Goal: Task Accomplishment & Management: Use online tool/utility

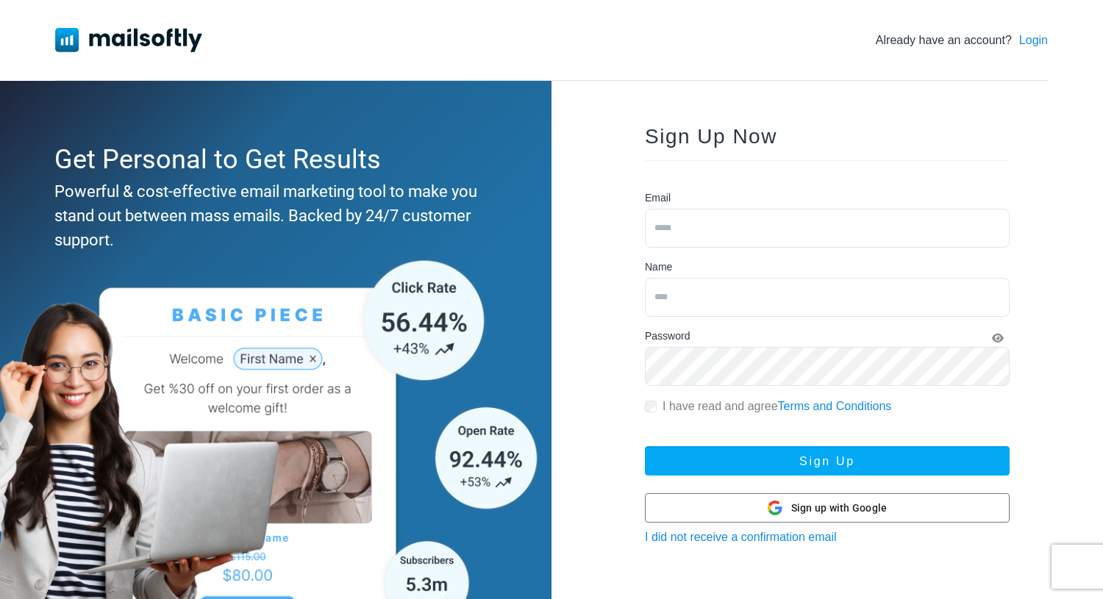
type input "**********"
click at [1048, 40] on div "**********" at bounding box center [551, 336] width 1103 height 673
click at [1042, 40] on link "Login" at bounding box center [1033, 41] width 29 height 18
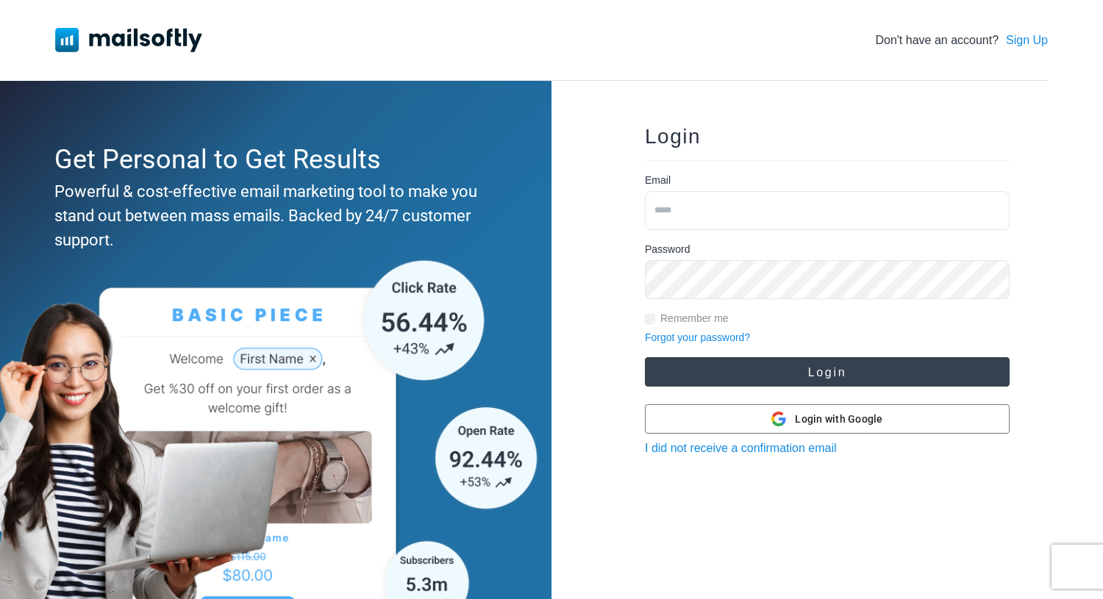
type input "**********"
click at [787, 365] on button "Login" at bounding box center [827, 371] width 365 height 29
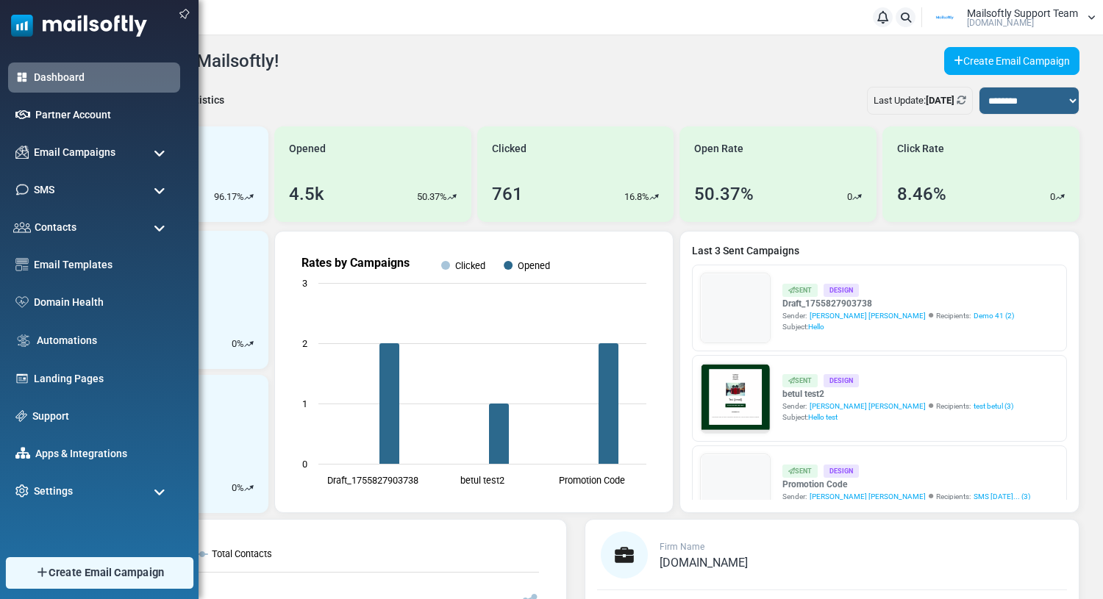
click at [35, 574] on img at bounding box center [42, 572] width 14 height 13
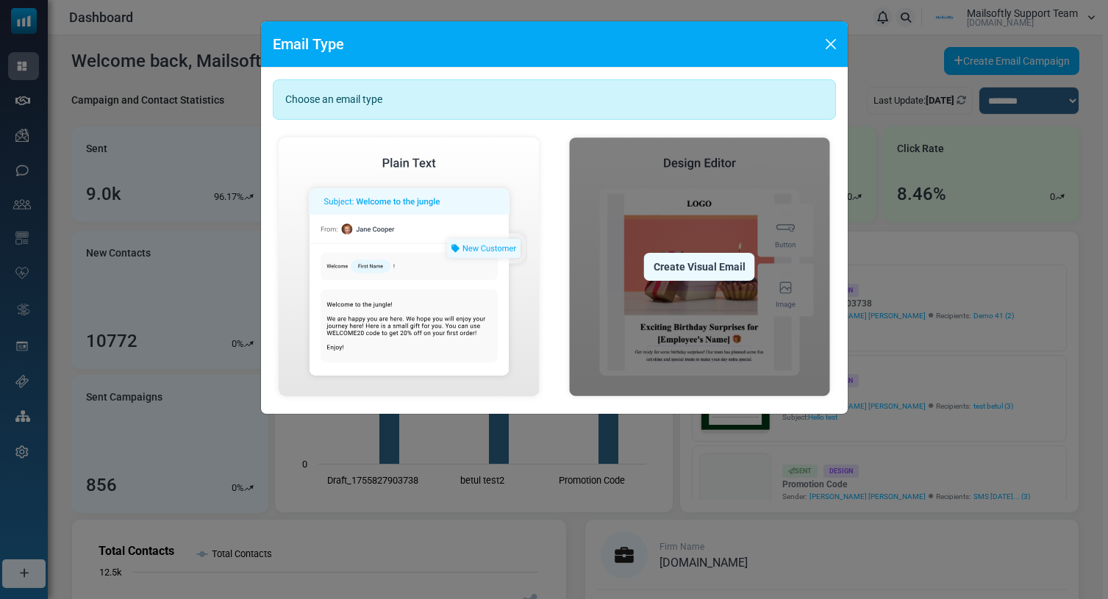
click at [696, 262] on div "Create Visual Email" at bounding box center [699, 267] width 111 height 28
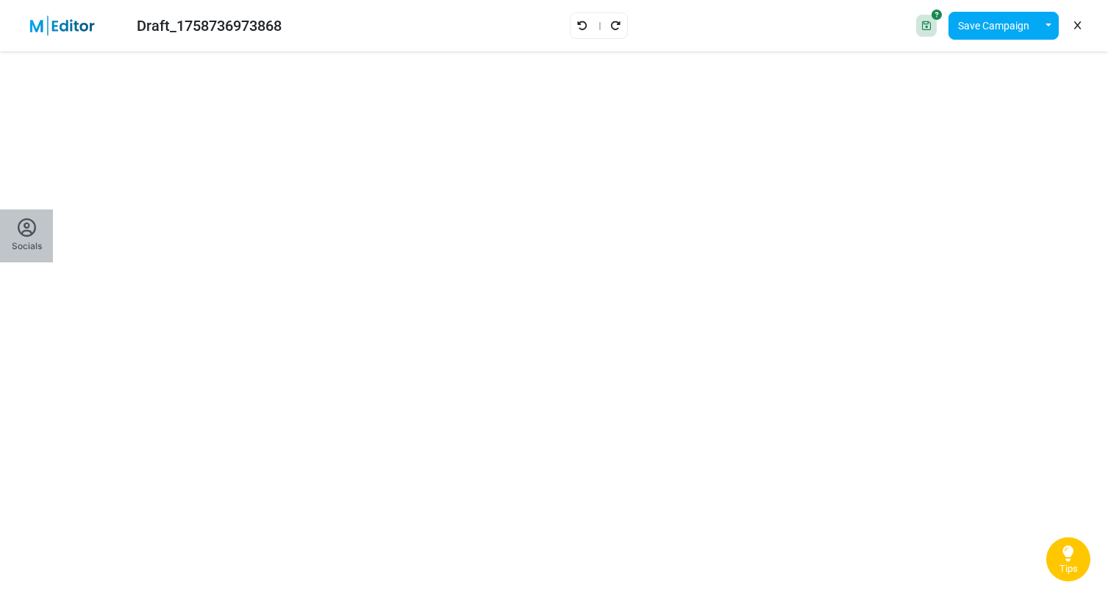
click at [30, 243] on div "Socials" at bounding box center [27, 246] width 30 height 13
type input "*"
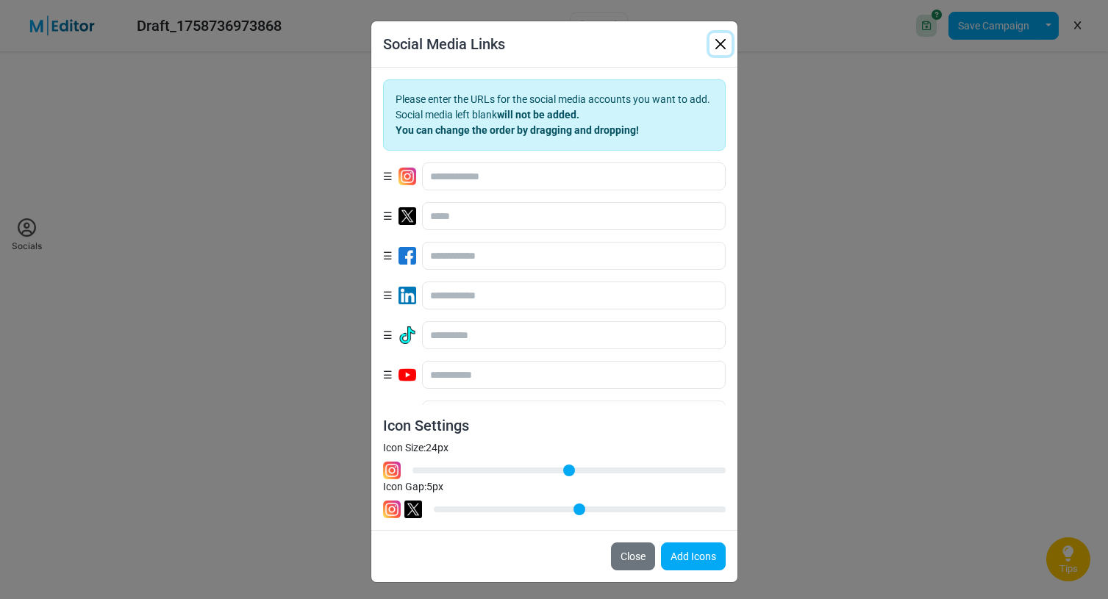
click at [719, 40] on button "button" at bounding box center [720, 44] width 22 height 22
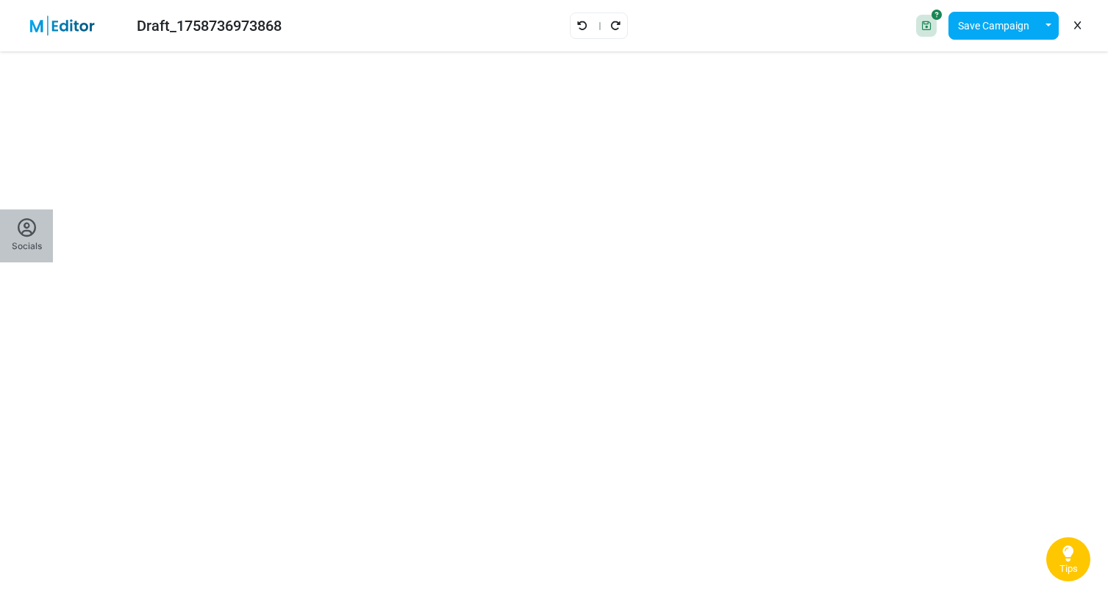
click at [18, 231] on icon at bounding box center [27, 228] width 18 height 18
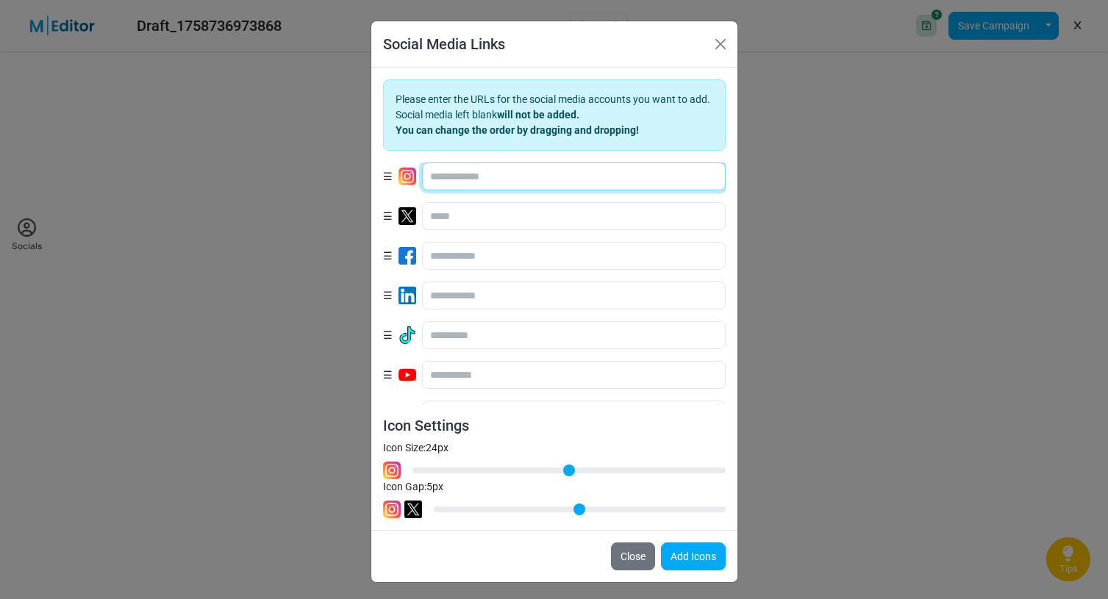
click at [476, 185] on input "text" at bounding box center [574, 176] width 304 height 28
type input "****"
click at [695, 555] on button "Add Icons" at bounding box center [693, 557] width 65 height 28
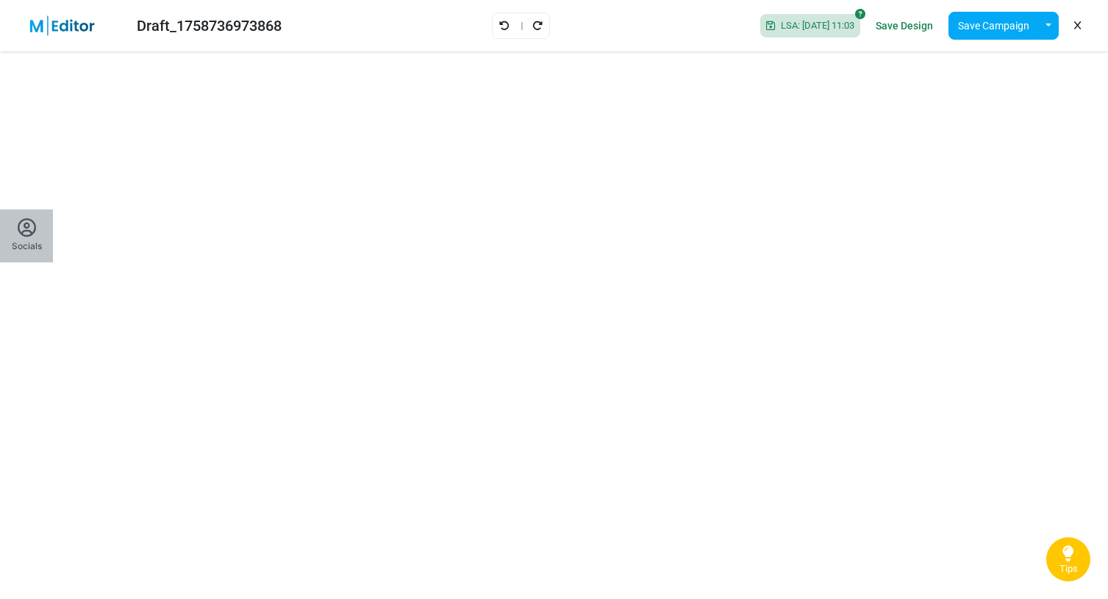
click at [37, 238] on div "Socials" at bounding box center [27, 236] width 30 height 34
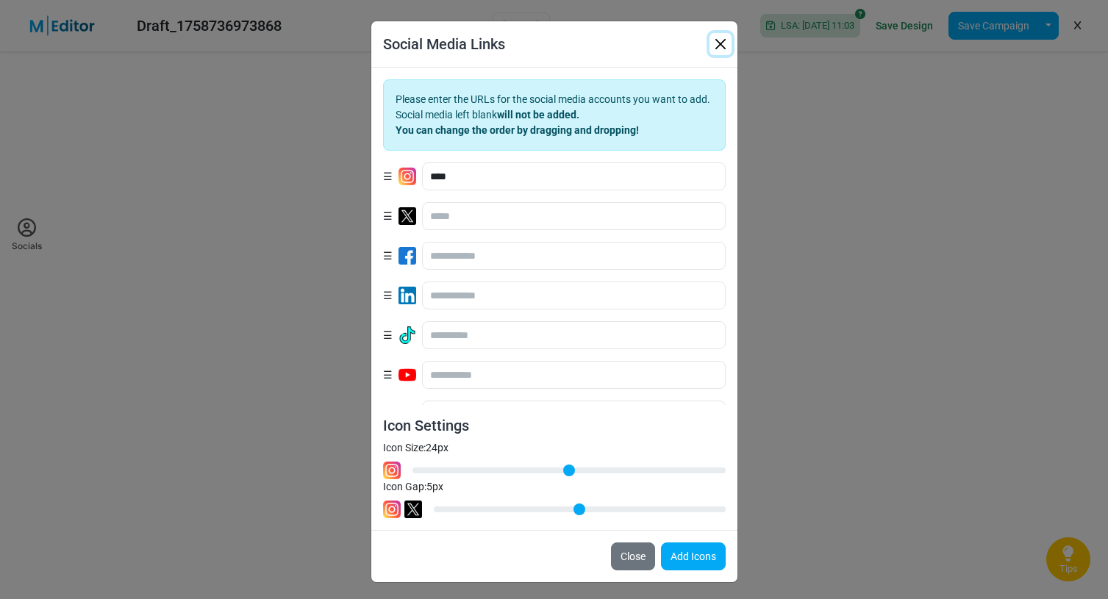
click at [720, 51] on button "button" at bounding box center [720, 44] width 22 height 22
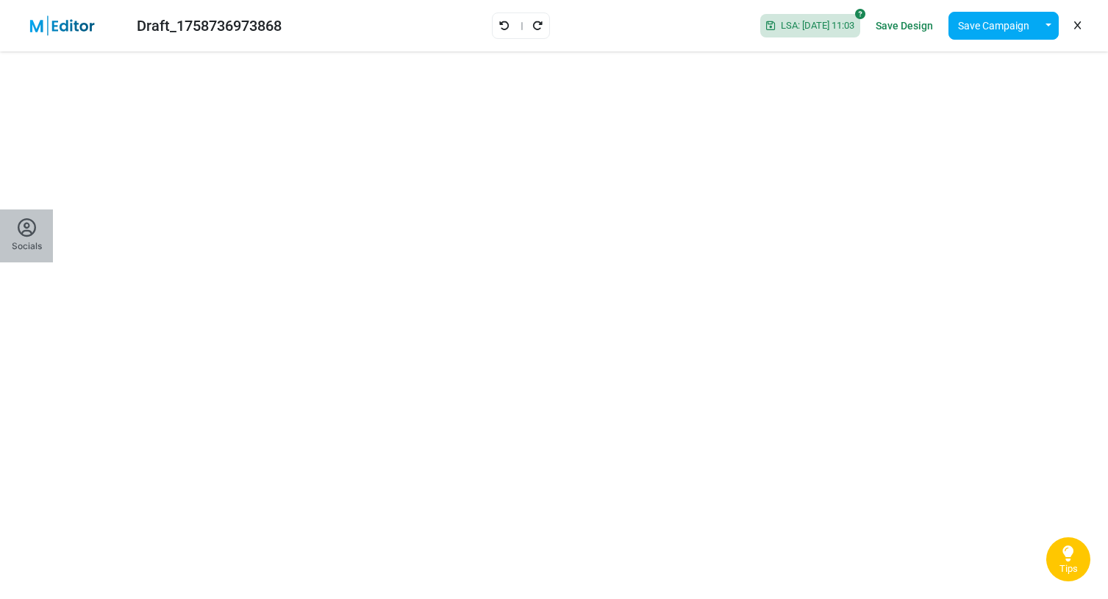
click at [38, 243] on div "Socials" at bounding box center [27, 246] width 30 height 13
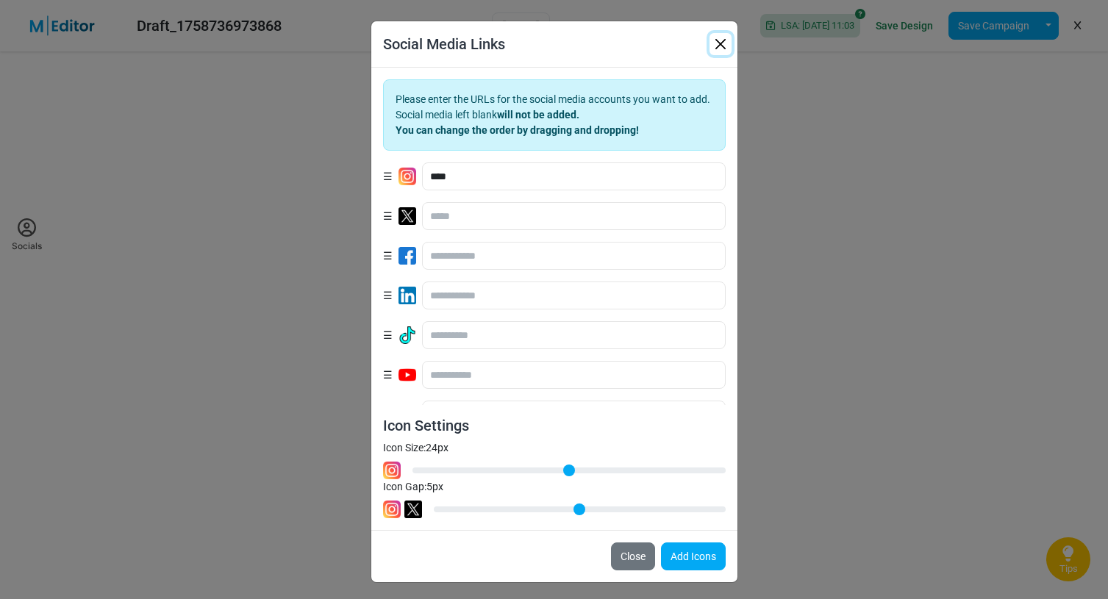
click at [710, 46] on button "button" at bounding box center [720, 44] width 22 height 22
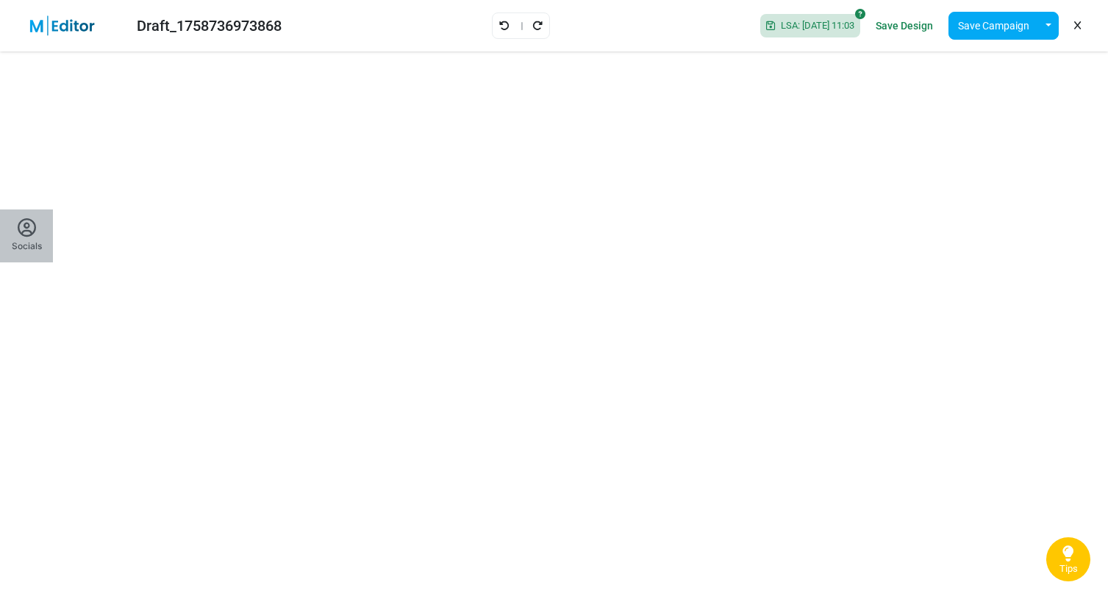
click at [25, 241] on div "Socials" at bounding box center [27, 246] width 30 height 13
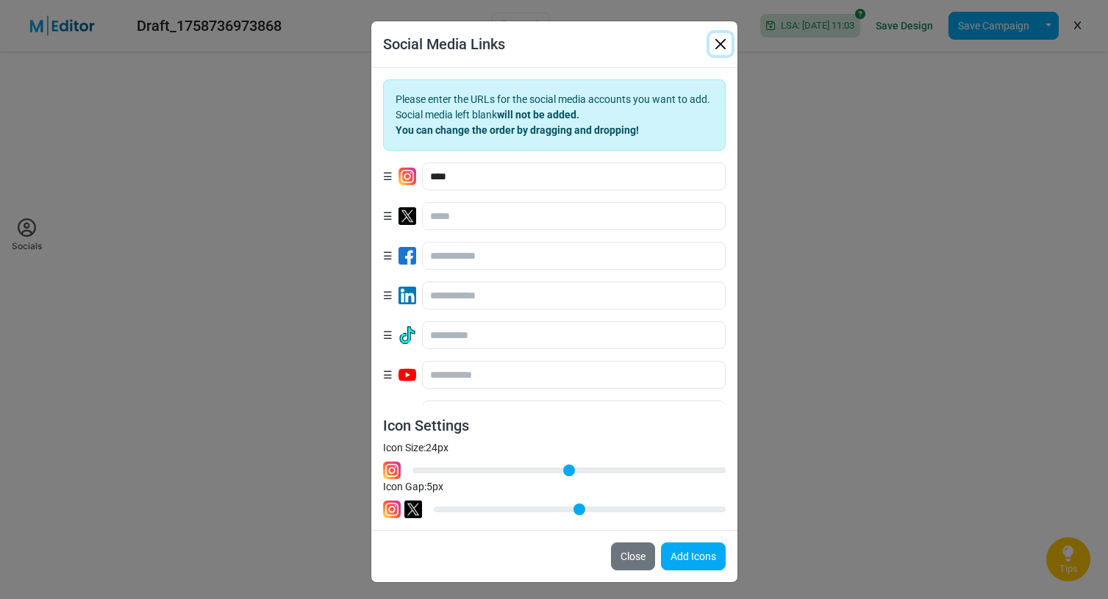
click at [717, 46] on button "button" at bounding box center [720, 44] width 22 height 22
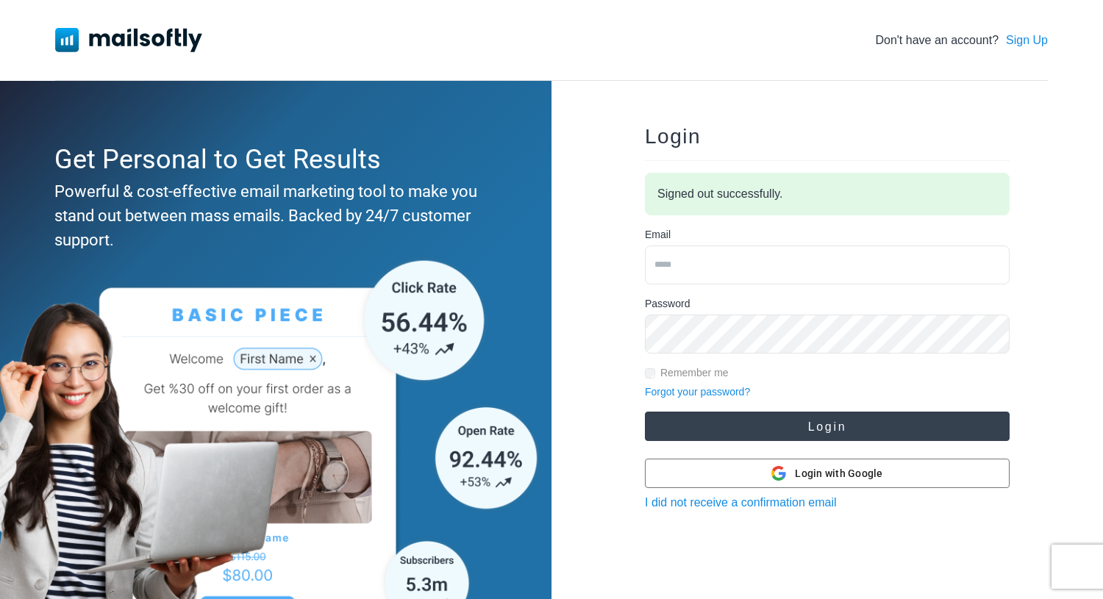
type input "**********"
click at [757, 430] on button "Login" at bounding box center [827, 426] width 365 height 29
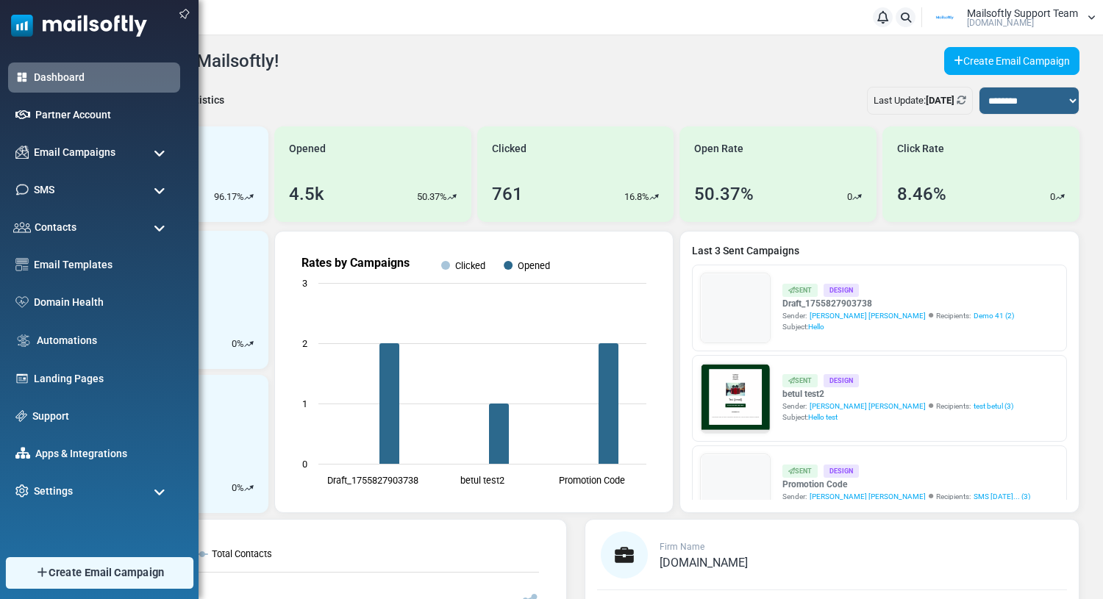
click at [8, 577] on link "Create Email Campaign" at bounding box center [98, 573] width 187 height 32
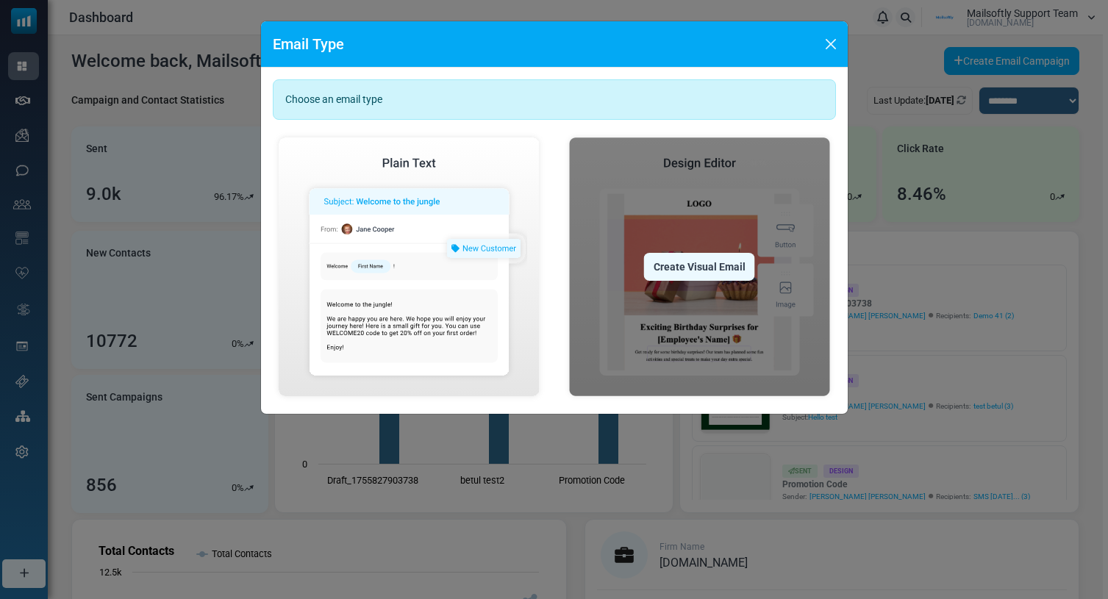
click at [671, 257] on div "Create Visual Email" at bounding box center [699, 267] width 111 height 28
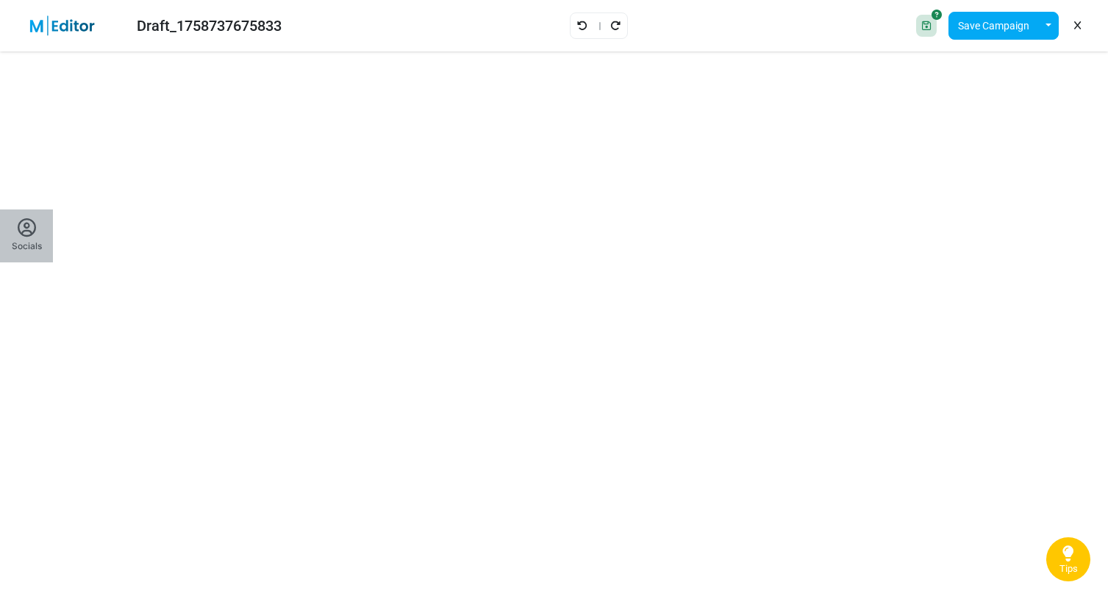
click at [31, 246] on div "Socials" at bounding box center [27, 246] width 30 height 13
type input "*"
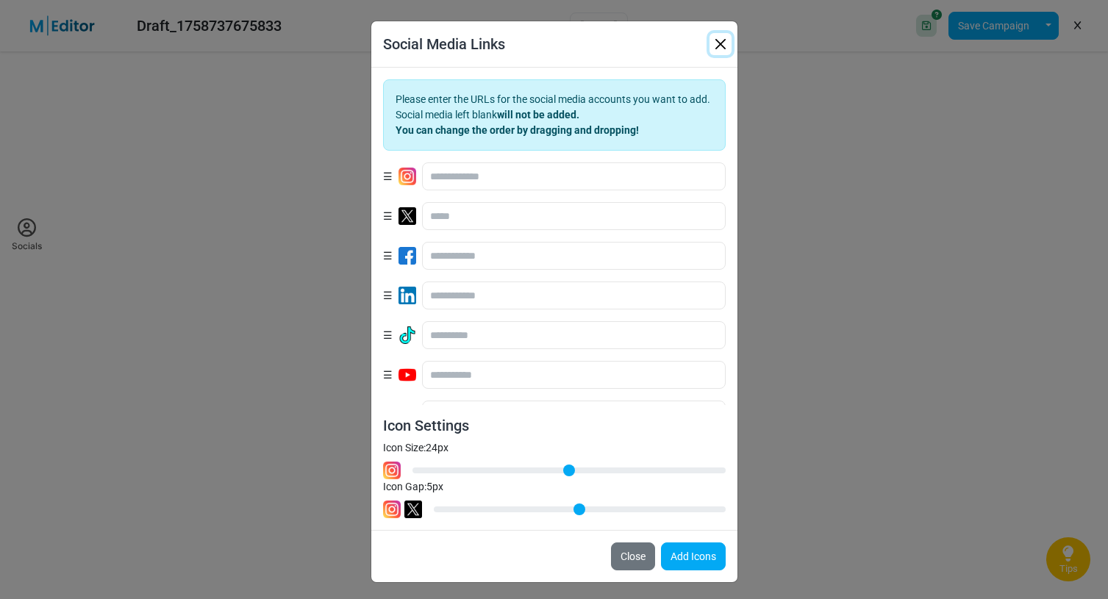
click at [717, 41] on button "button" at bounding box center [720, 44] width 22 height 22
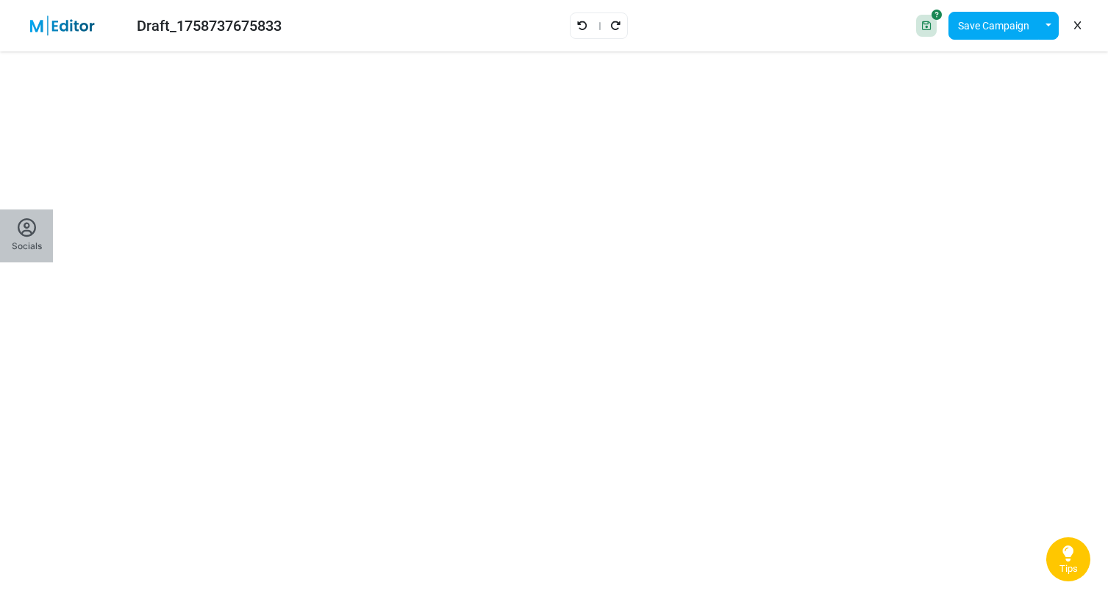
click at [32, 240] on div "Socials" at bounding box center [27, 246] width 30 height 13
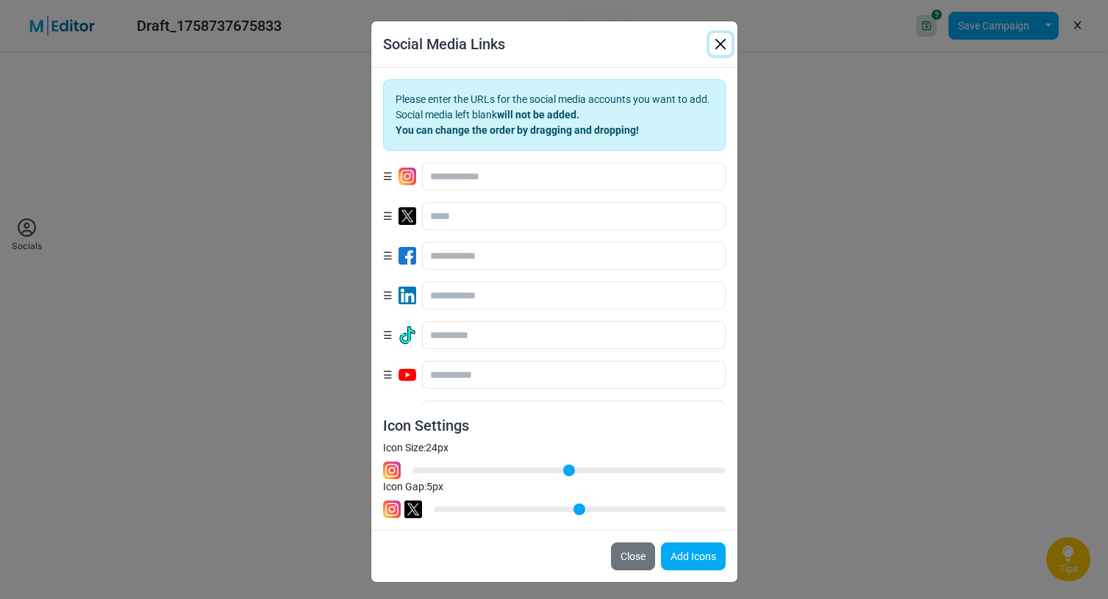
click at [719, 43] on button "button" at bounding box center [720, 44] width 22 height 22
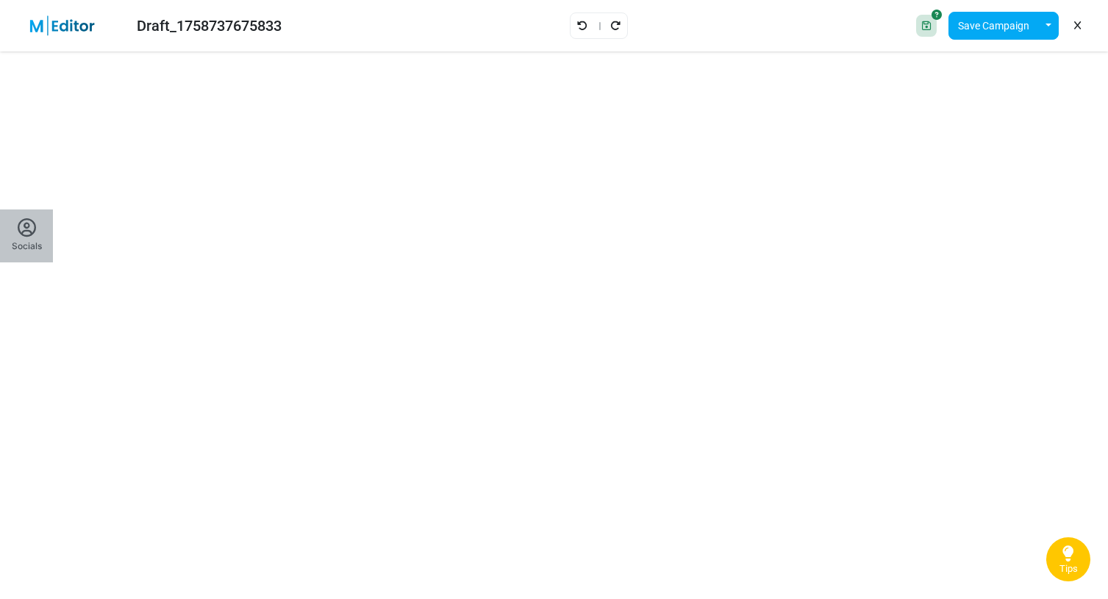
click at [19, 259] on button "Socials" at bounding box center [26, 236] width 53 height 53
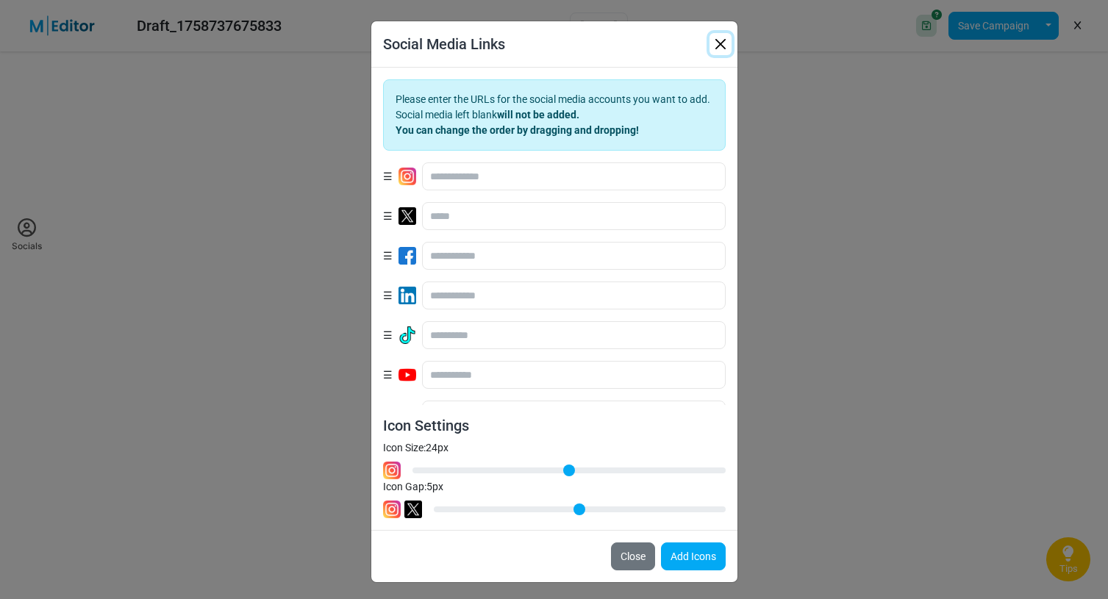
click at [717, 43] on button "button" at bounding box center [720, 44] width 22 height 22
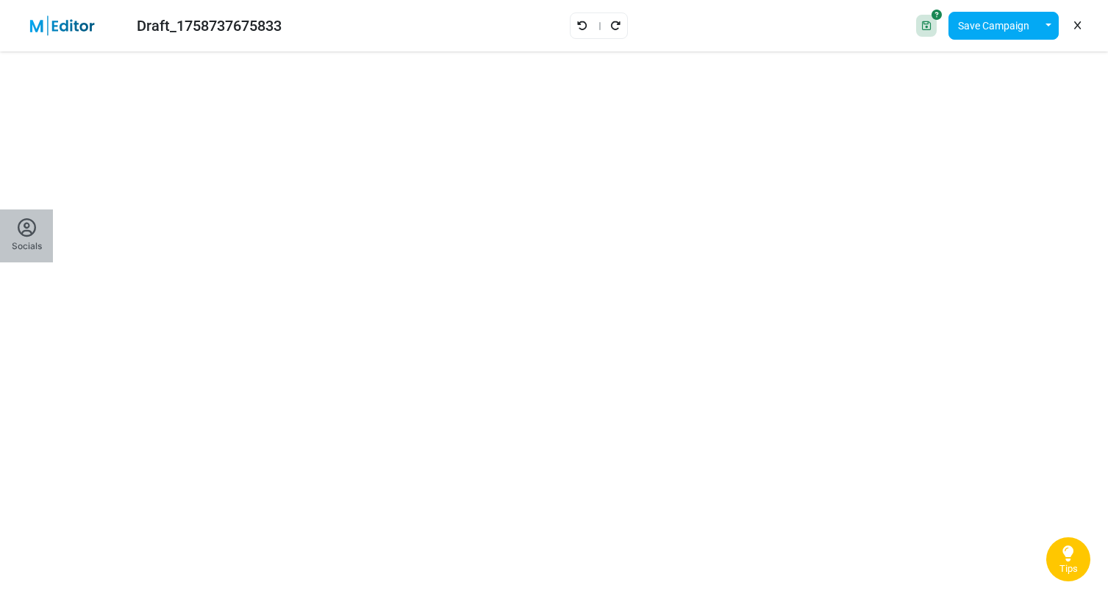
click at [24, 232] on icon at bounding box center [27, 228] width 18 height 18
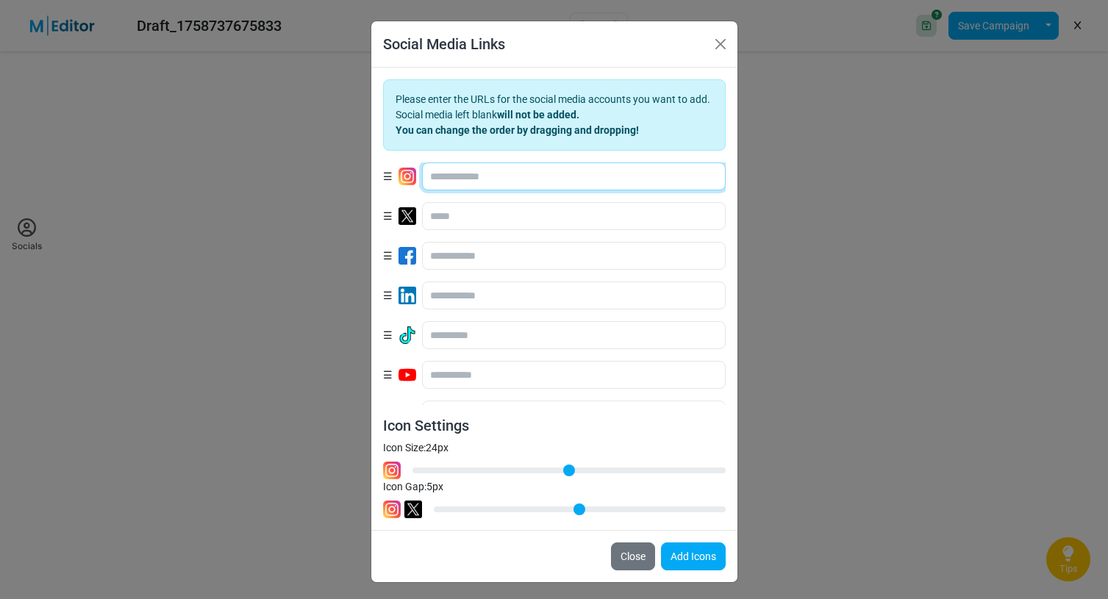
click at [450, 185] on input "text" at bounding box center [574, 176] width 304 height 28
type input "**"
click at [679, 565] on button "Add Icons" at bounding box center [693, 557] width 65 height 28
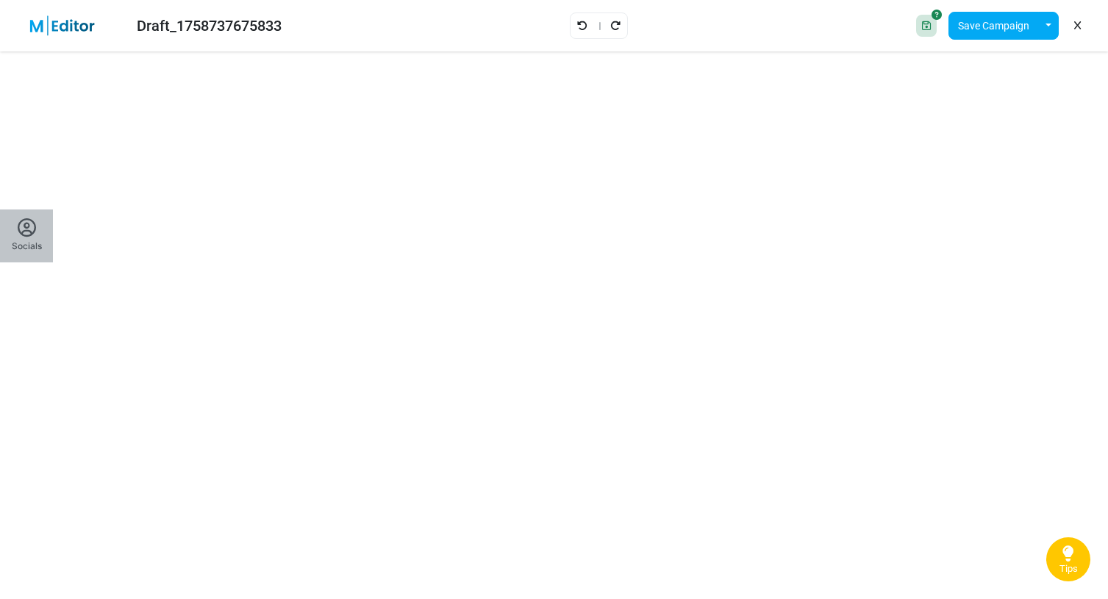
click at [25, 229] on icon at bounding box center [27, 228] width 18 height 18
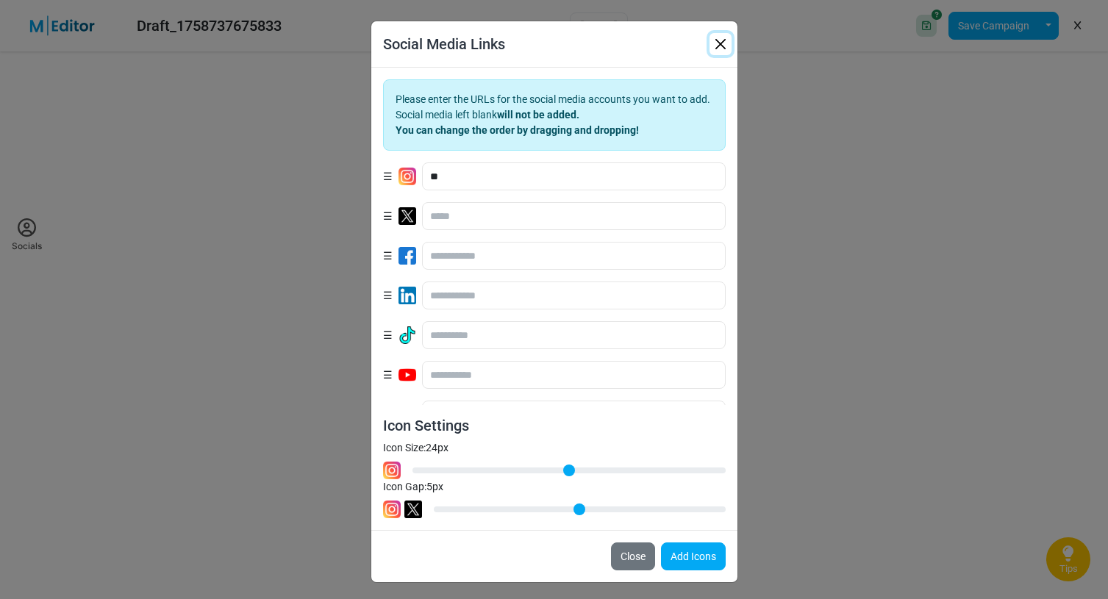
click at [722, 44] on button "button" at bounding box center [720, 44] width 22 height 22
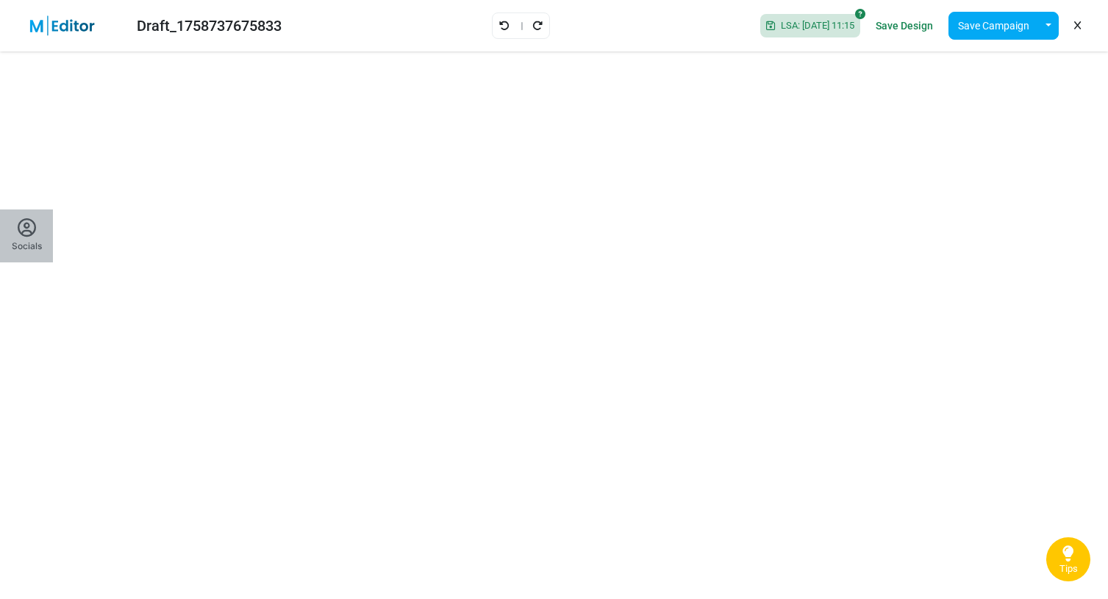
click at [37, 243] on div "Socials" at bounding box center [27, 246] width 30 height 13
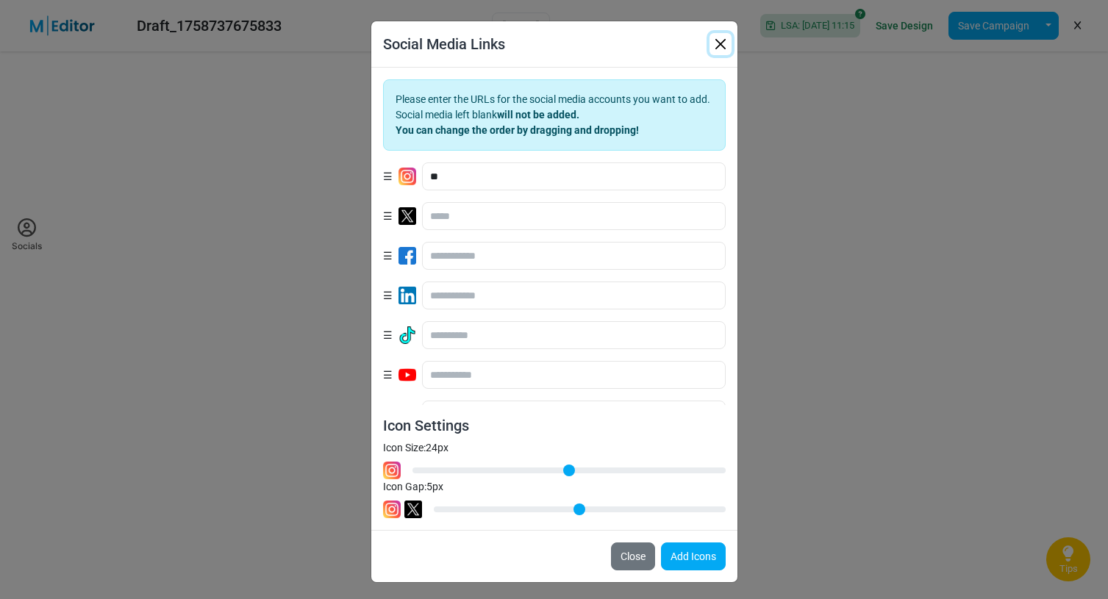
click at [720, 43] on button "button" at bounding box center [720, 44] width 22 height 22
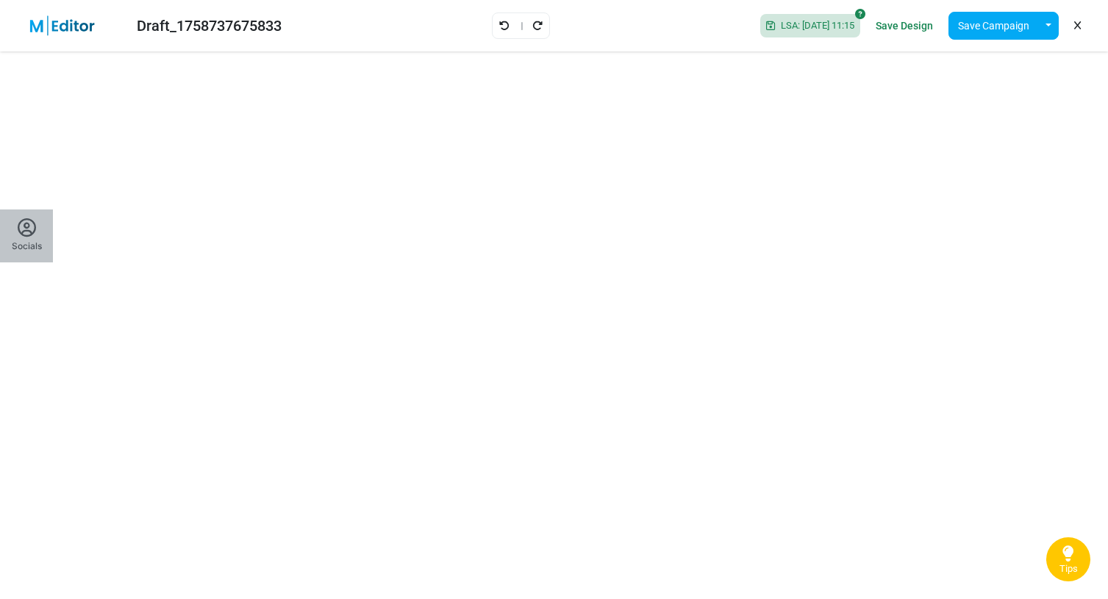
click at [33, 223] on icon at bounding box center [27, 228] width 18 height 18
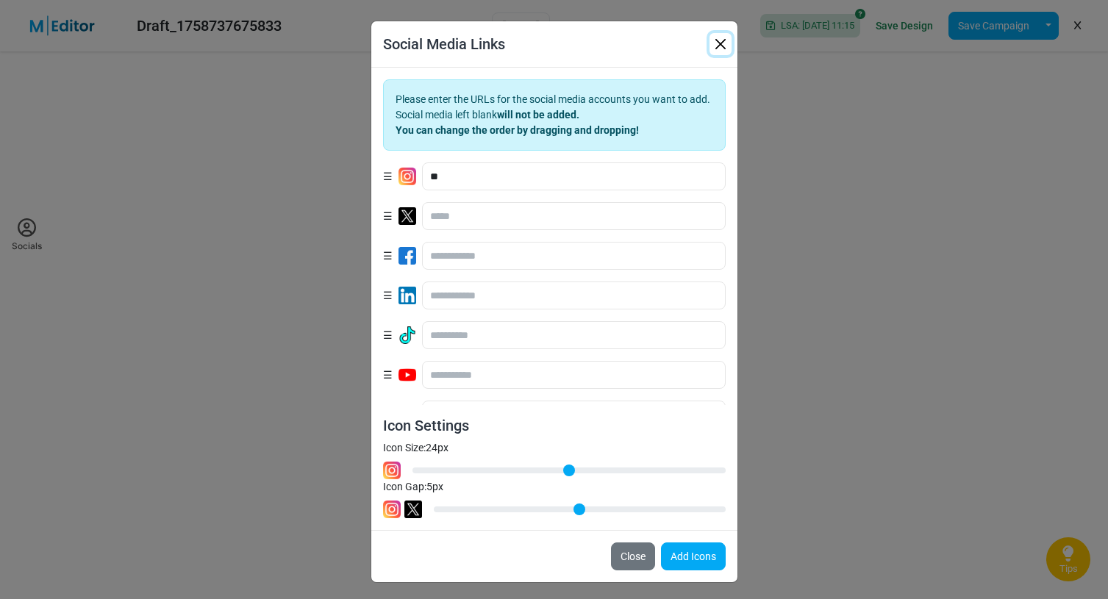
click at [718, 39] on button "button" at bounding box center [720, 44] width 22 height 22
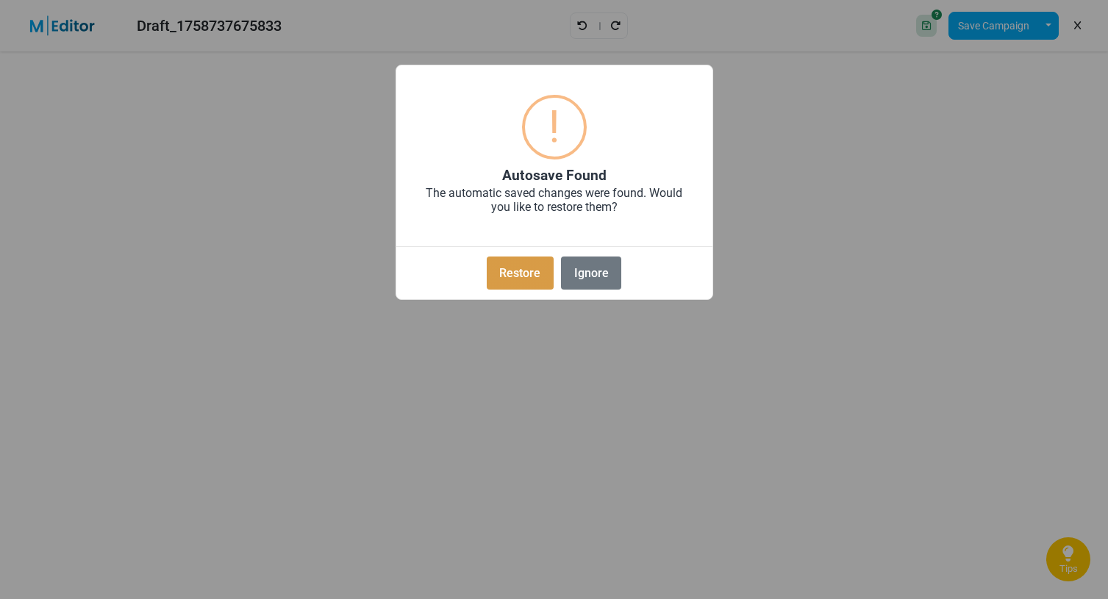
click at [509, 272] on button "Restore" at bounding box center [520, 273] width 67 height 33
click at [603, 279] on button "Ignore" at bounding box center [591, 273] width 60 height 33
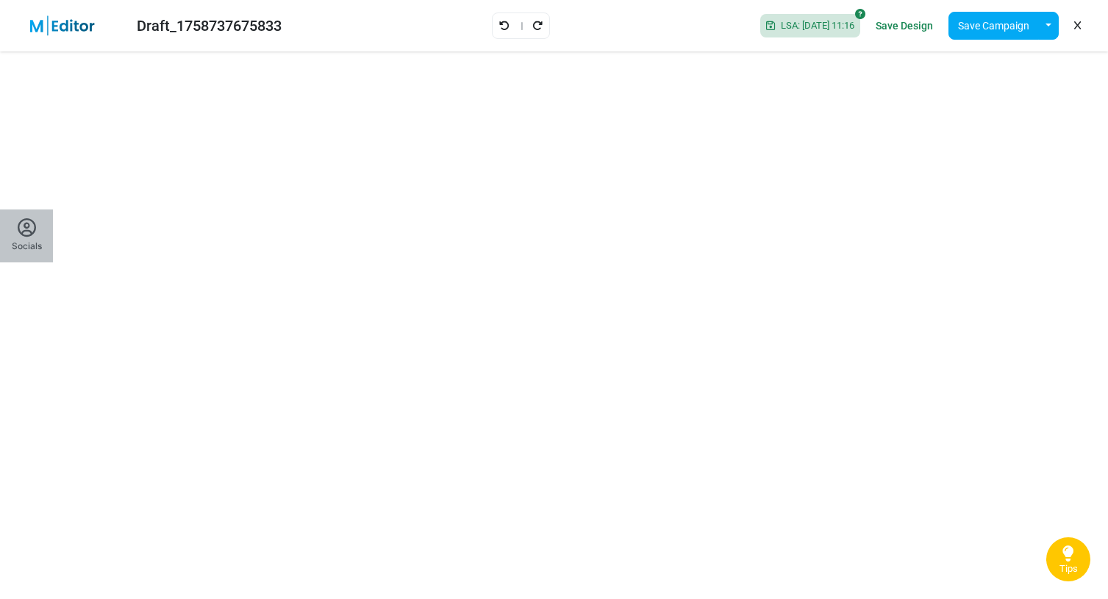
click at [27, 234] on icon at bounding box center [27, 228] width 18 height 18
type input "*"
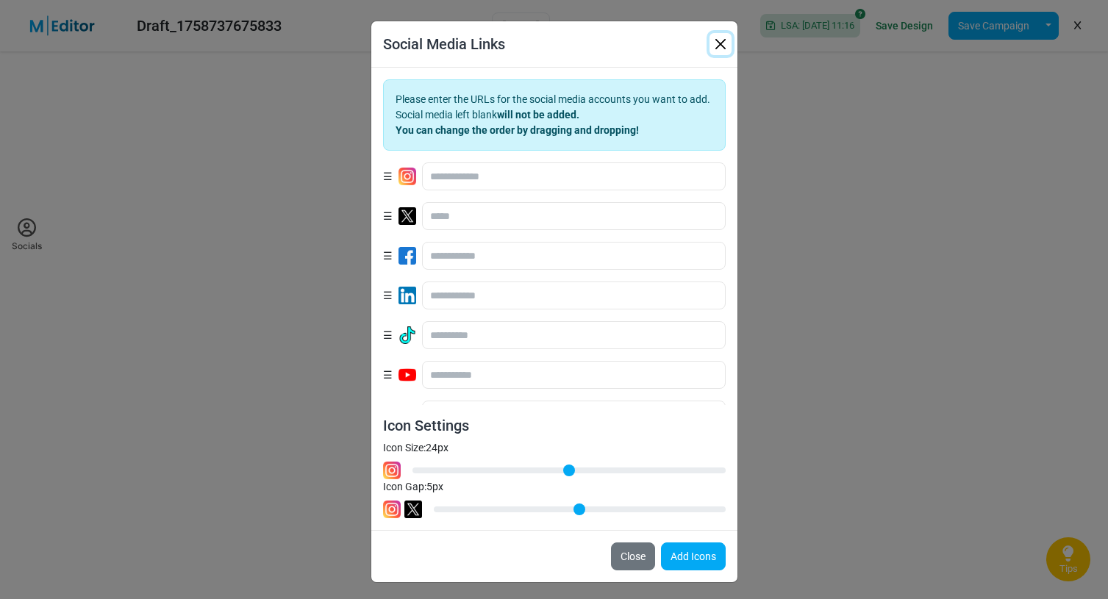
click at [718, 43] on button "button" at bounding box center [720, 44] width 22 height 22
